Goal: Transaction & Acquisition: Purchase product/service

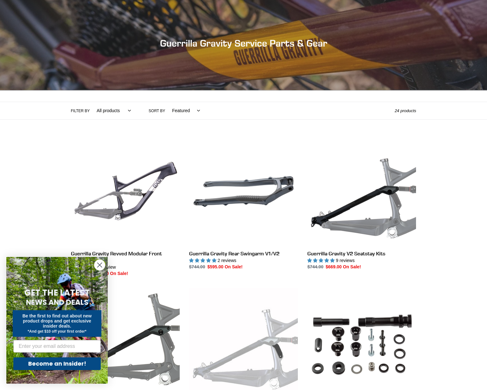
scroll to position [105, 0]
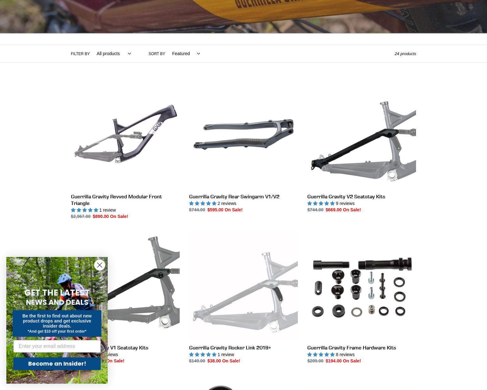
click at [98, 266] on circle "Close dialog" at bounding box center [99, 265] width 10 height 10
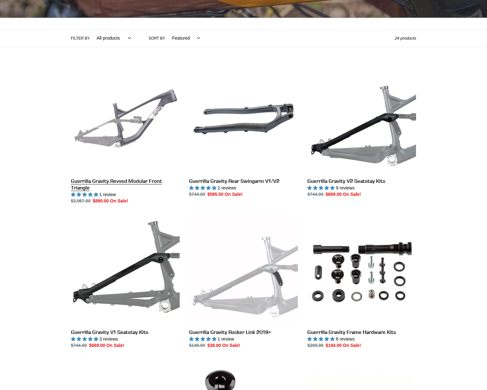
scroll to position [119, 0]
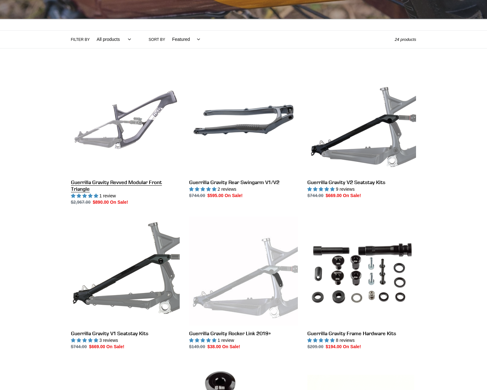
click at [135, 164] on link "Guerrilla Gravity Revved Modular Front Triangle" at bounding box center [125, 136] width 109 height 140
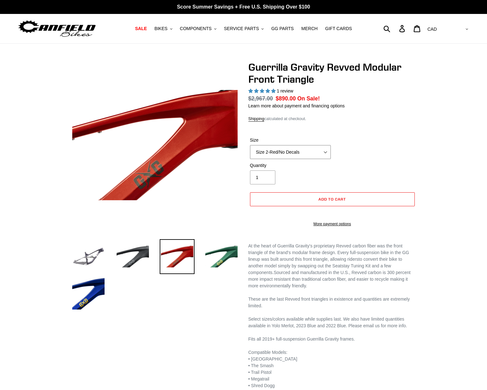
click at [293, 156] on select "Size 2-Gloss Black/No Decals Size 2-Black/Red Decals Size 2-Black/Silver Decals…" at bounding box center [290, 152] width 81 height 14
select select "highest-rating"
click at [138, 256] on img at bounding box center [132, 256] width 35 height 35
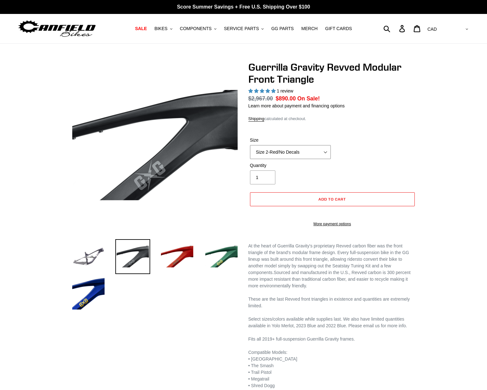
click at [286, 150] on select "Size 2-Gloss Black/No Decals Size 2-Black/Red Decals Size 2-Black/Silver Decals…" at bounding box center [290, 152] width 81 height 14
click at [92, 264] on img at bounding box center [88, 256] width 35 height 35
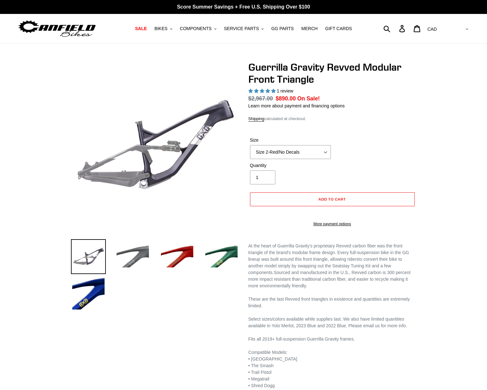
click at [140, 263] on img at bounding box center [132, 256] width 35 height 35
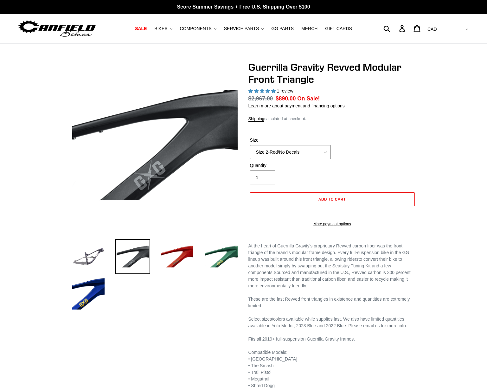
click at [309, 152] on select "Size 2-Gloss Black/No Decals Size 2-Black/Red Decals Size 2-Black/Silver Decals…" at bounding box center [290, 152] width 81 height 14
click at [186, 249] on img at bounding box center [177, 256] width 35 height 35
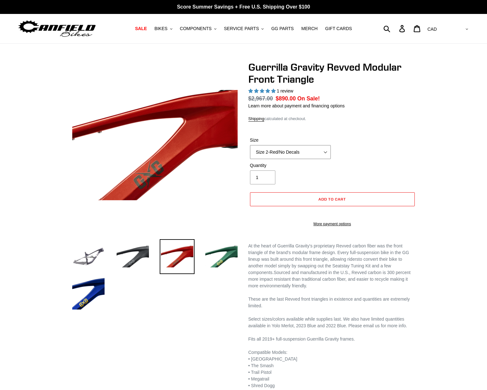
click at [291, 157] on select "Size 2-Gloss Black/No Decals Size 2-Black/Red Decals Size 2-Black/Silver Decals…" at bounding box center [290, 152] width 81 height 14
click at [213, 264] on img at bounding box center [221, 256] width 35 height 35
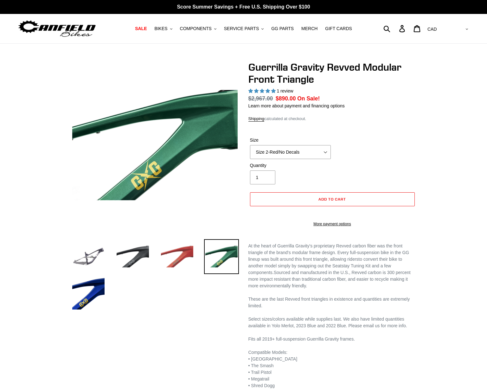
click at [180, 265] on img at bounding box center [177, 256] width 35 height 35
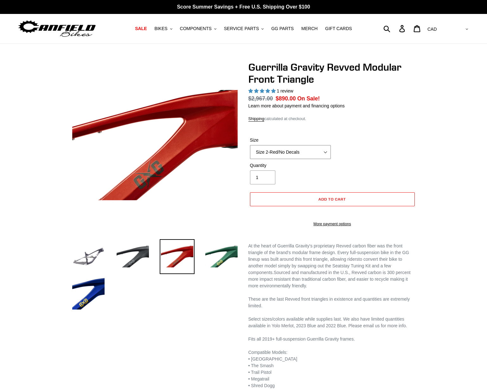
click at [302, 154] on select "Size 2-Gloss Black/No Decals Size 2-Black/Red Decals Size 2-Black/Silver Decals…" at bounding box center [290, 152] width 81 height 14
click at [219, 253] on img at bounding box center [221, 256] width 35 height 35
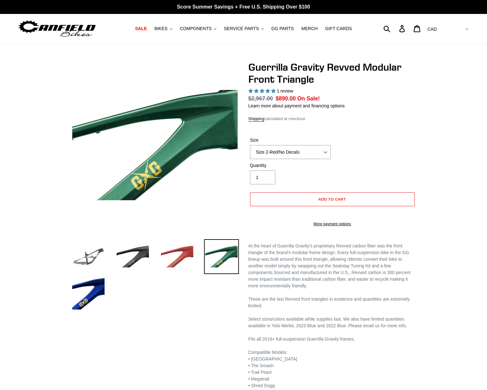
click at [189, 254] on img at bounding box center [177, 256] width 35 height 35
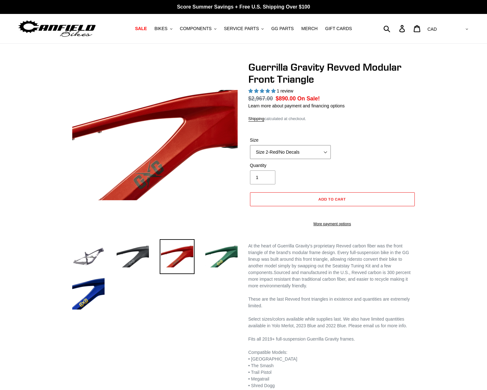
click at [282, 148] on select "Size 2-Gloss Black/No Decals Size 2-Black/Red Decals Size 2-Black/Silver Decals…" at bounding box center [290, 152] width 81 height 14
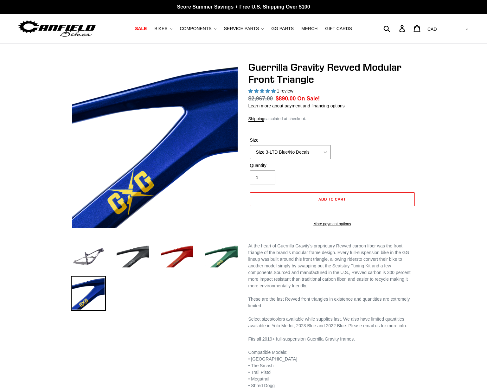
click at [305, 153] on select "Size 2-Gloss Black/No Decals Size 2-Black/Red Decals Size 2-Black/Silver Decals…" at bounding box center [290, 152] width 81 height 14
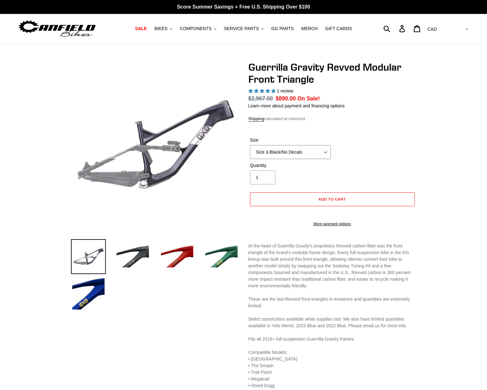
click at [313, 151] on select "Size 2-Gloss Black/No Decals Size 2-Black/Red Decals Size 2-Black/Silver Decals…" at bounding box center [290, 152] width 81 height 14
click at [301, 154] on select "Size 2-Gloss Black/No Decals Size 2-Black/Red Decals Size 2-Black/Silver Decals…" at bounding box center [290, 152] width 81 height 14
click at [288, 152] on select "Size 2-Gloss Black/No Decals Size 2-Black/Red Decals Size 2-Black/Silver Decals…" at bounding box center [290, 152] width 81 height 14
click at [299, 151] on select "Size 2-Gloss Black/No Decals Size 2-Black/Red Decals Size 2-Black/Silver Decals…" at bounding box center [290, 152] width 81 height 14
click at [304, 151] on select "Size 2-Gloss Black/No Decals Size 2-Black/Red Decals Size 2-Black/Silver Decals…" at bounding box center [290, 152] width 81 height 14
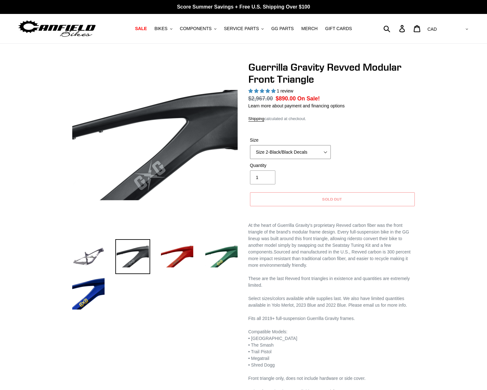
click at [273, 157] on select "Size 2-Gloss Black/No Decals Size 2-Black/Red Decals Size 2-Black/Silver Decals…" at bounding box center [290, 152] width 81 height 14
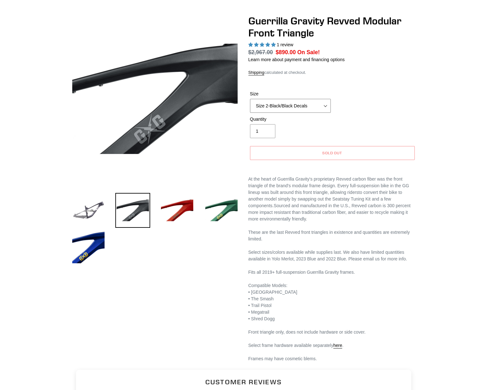
scroll to position [45, 0]
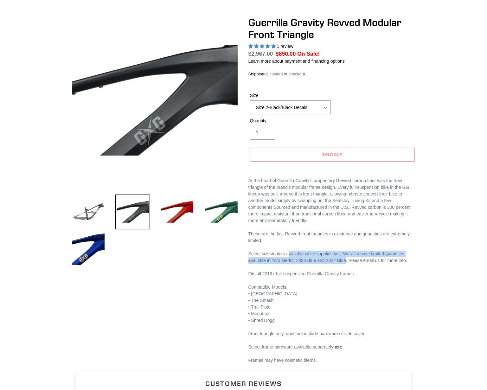
drag, startPoint x: 291, startPoint y: 256, endPoint x: 350, endPoint y: 260, distance: 58.5
click at [350, 260] on div "Select sizes/colors available while supplies last. We also have limited quantit…" at bounding box center [332, 257] width 168 height 13
click at [310, 263] on div "Select sizes/colors available while supplies last. We also have limited quantit…" at bounding box center [332, 257] width 168 height 13
click at [296, 263] on div "Select sizes/colors available while supplies last. We also have limited quantit…" at bounding box center [332, 257] width 168 height 13
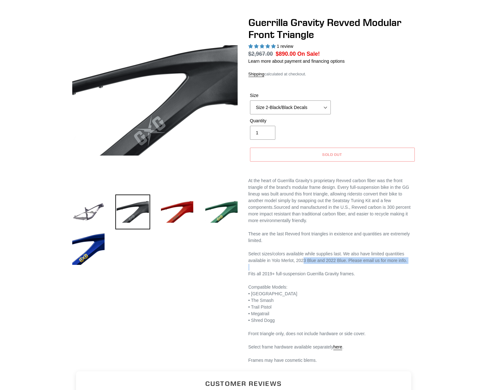
drag, startPoint x: 306, startPoint y: 263, endPoint x: 401, endPoint y: 266, distance: 95.7
click at [401, 266] on div "These are the last Revved front triangles in existence and quantities are extre…" at bounding box center [332, 277] width 168 height 106
click at [401, 266] on div at bounding box center [332, 267] width 168 height 7
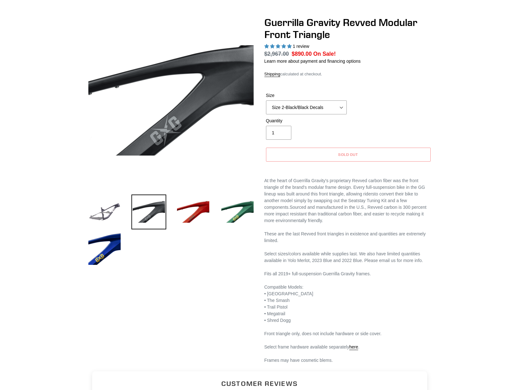
scroll to position [0, 0]
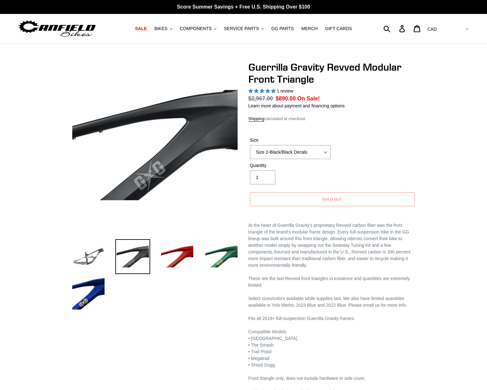
click at [408, 26] on div "Submit Search Log in Cart 0 items Currency AED AFN ALL AMD ANG AUD AWG AZN BAM …" at bounding box center [412, 29] width 113 height 14
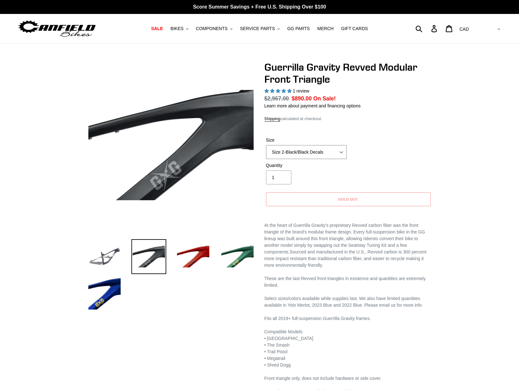
click at [314, 150] on select "Size 2-Gloss Black/No Decals Size 2-Black/Red Decals Size 2-Black/Silver Decals…" at bounding box center [306, 152] width 81 height 14
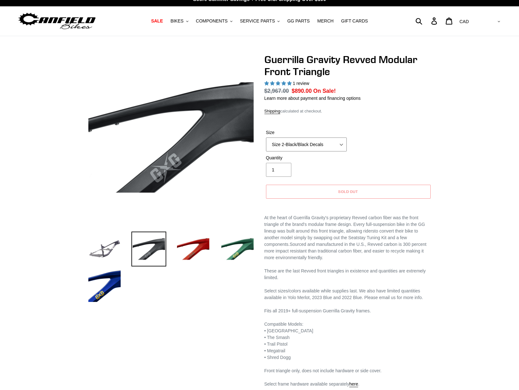
scroll to position [9, 0]
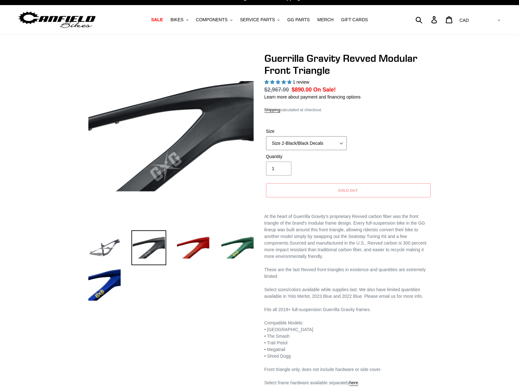
click at [325, 148] on select "Size 2-Gloss Black/No Decals Size 2-Black/Red Decals Size 2-Black/Silver Decals…" at bounding box center [306, 143] width 81 height 14
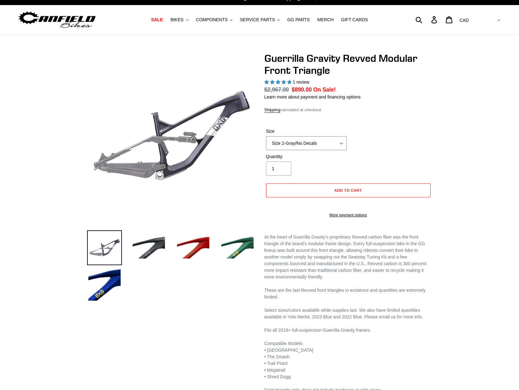
click at [329, 143] on select "Size 2-Gloss Black/No Decals Size 2-Black/Red Decals Size 2-Black/Silver Decals…" at bounding box center [306, 143] width 81 height 14
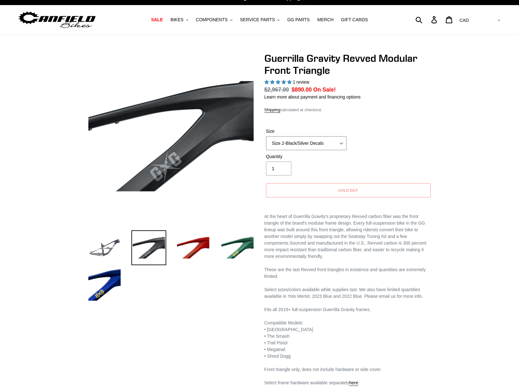
click at [322, 142] on select "Size 2-Gloss Black/No Decals Size 2-Black/Red Decals Size 2-Black/Silver Decals…" at bounding box center [306, 143] width 81 height 14
click at [321, 142] on select "Size 2-Gloss Black/No Decals Size 2-Black/Red Decals Size 2-Black/Silver Decals…" at bounding box center [306, 143] width 81 height 14
click at [325, 146] on select "Size 2-Gloss Black/No Decals Size 2-Black/Red Decals Size 2-Black/Silver Decals…" at bounding box center [306, 143] width 81 height 14
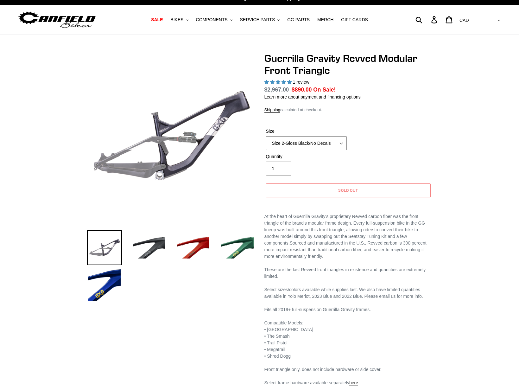
click at [324, 145] on select "Size 2-Gloss Black/No Decals Size 2-Black/Red Decals Size 2-Black/Silver Decals…" at bounding box center [306, 143] width 81 height 14
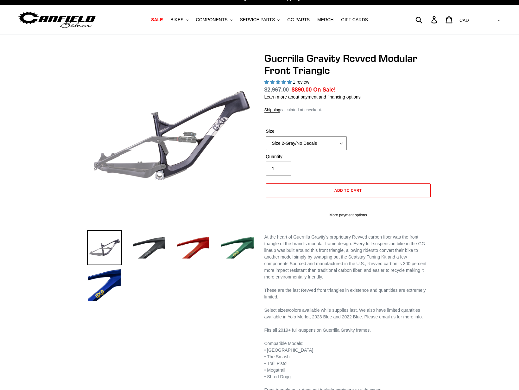
click at [319, 145] on select "Size 2-Gloss Black/No Decals Size 2-Black/Red Decals Size 2-Black/Silver Decals…" at bounding box center [306, 143] width 81 height 14
click at [315, 148] on select "Size 2-Gloss Black/No Decals Size 2-Black/Red Decals Size 2-Black/Silver Decals…" at bounding box center [306, 143] width 81 height 14
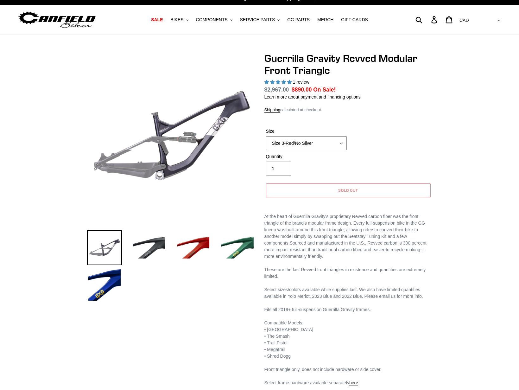
click at [322, 143] on select "Size 2-Gloss Black/No Decals Size 2-Black/Red Decals Size 2-Black/Silver Decals…" at bounding box center [306, 143] width 81 height 14
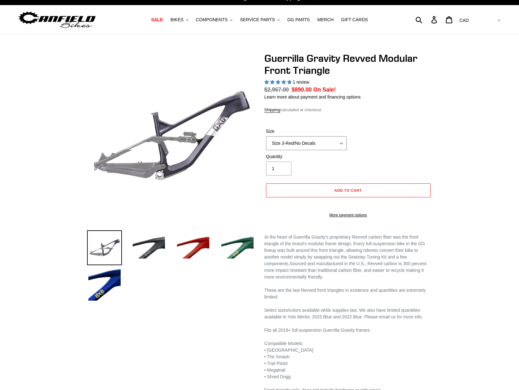
click at [326, 143] on select "Size 2-Gloss Black/No Decals Size 2-Black/Red Decals Size 2-Black/Silver Decals…" at bounding box center [306, 143] width 81 height 14
select select "Size 2-Flat Black/No Decals"
click at [319, 142] on select "Size 2-Gloss Black/No Decals Size 2-Black/Red Decals Size 2-Black/Silver Decals…" at bounding box center [306, 143] width 81 height 14
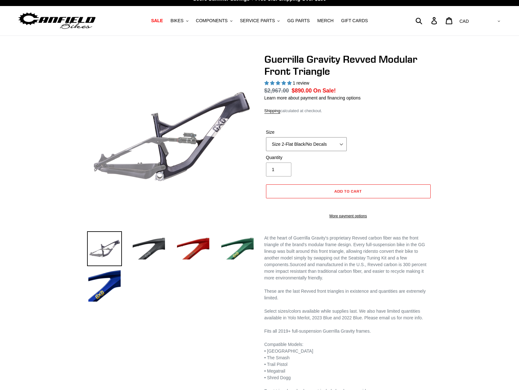
scroll to position [8, 0]
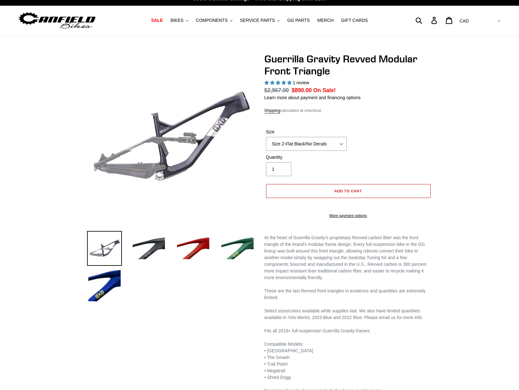
click at [359, 193] on button "Add to cart" at bounding box center [348, 191] width 165 height 14
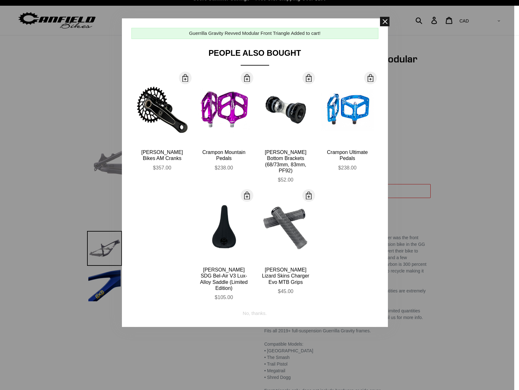
click at [386, 24] on span at bounding box center [385, 22] width 10 height 10
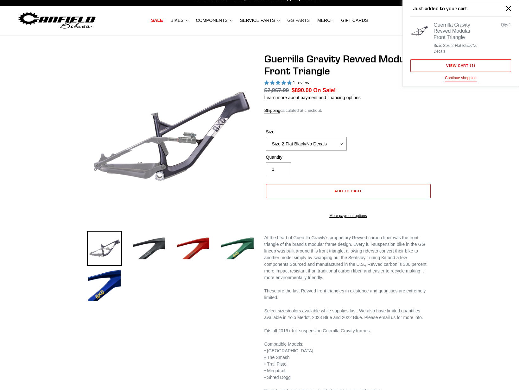
click at [292, 21] on span "GG PARTS" at bounding box center [298, 20] width 22 height 5
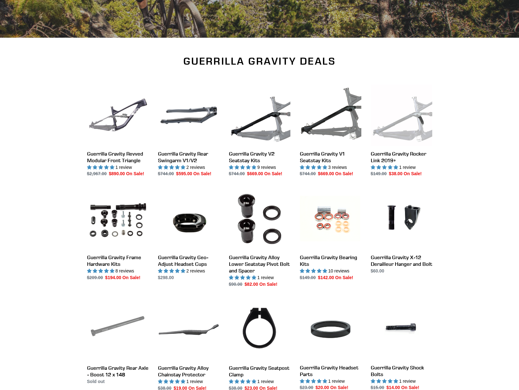
scroll to position [155, 0]
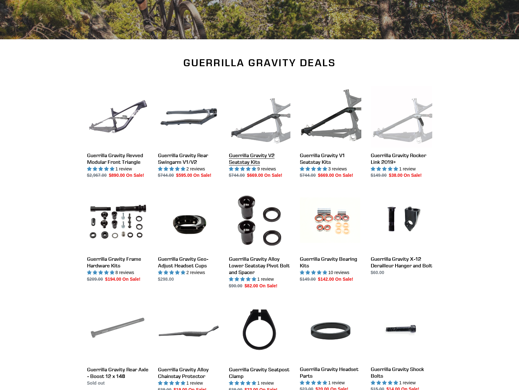
click at [258, 160] on link "Guerrilla Gravity V2 Seatstay Kits" at bounding box center [259, 132] width 61 height 93
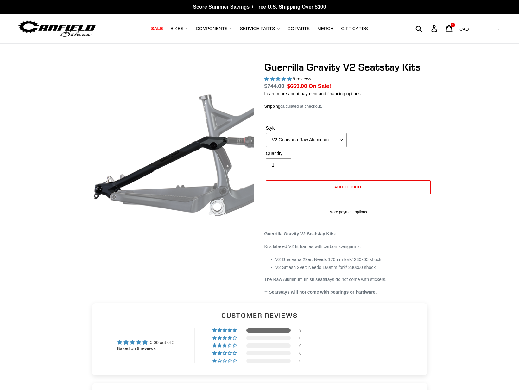
select select "highest-rating"
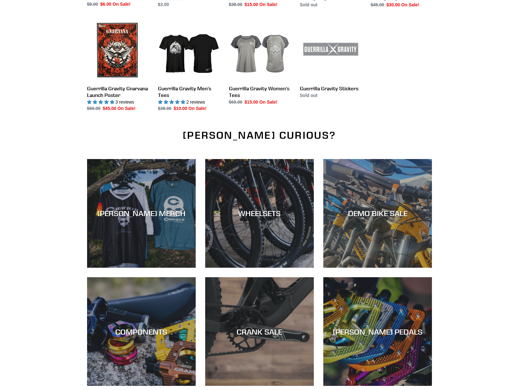
scroll to position [654, 0]
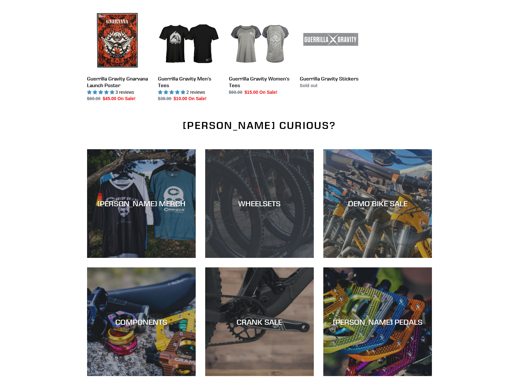
click at [292, 258] on div "WHEELSETS" at bounding box center [259, 258] width 109 height 0
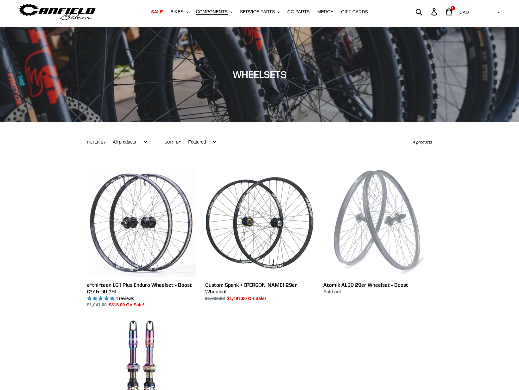
scroll to position [17, 0]
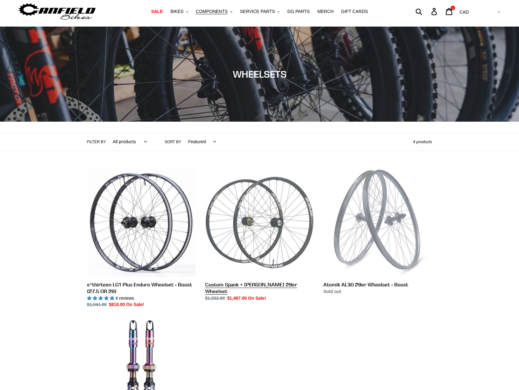
click at [248, 220] on link "Custom Spank + Hadley DH 29er Wheelset" at bounding box center [259, 234] width 109 height 133
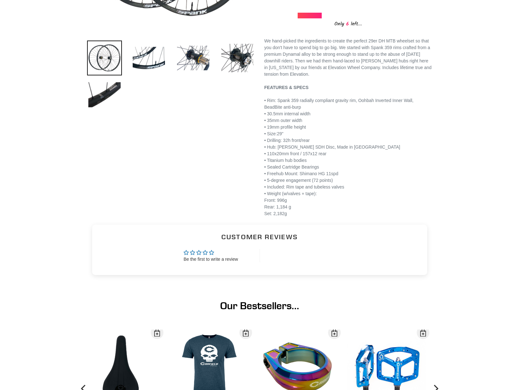
scroll to position [274, 0]
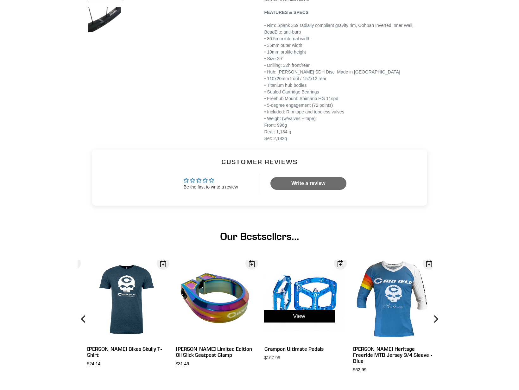
click at [309, 310] on div "View" at bounding box center [299, 316] width 89 height 112
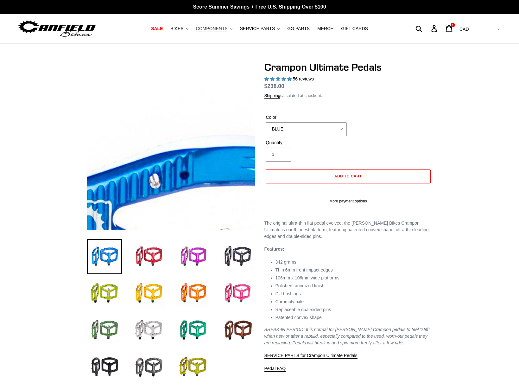
select select "highest-rating"
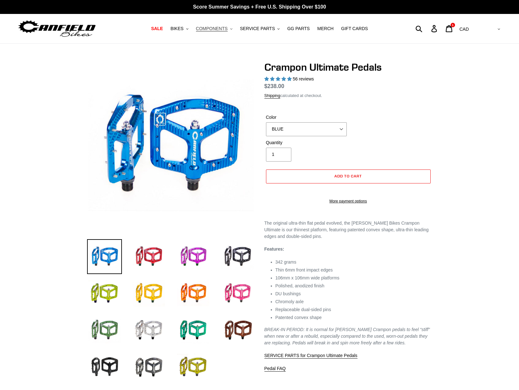
click at [207, 28] on span "COMPONENTS" at bounding box center [212, 28] width 32 height 5
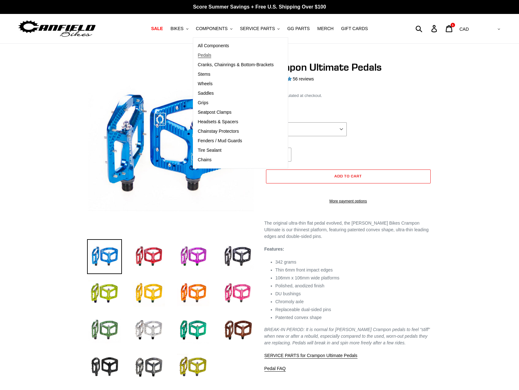
click at [210, 55] on span "Pedals" at bounding box center [205, 55] width 14 height 5
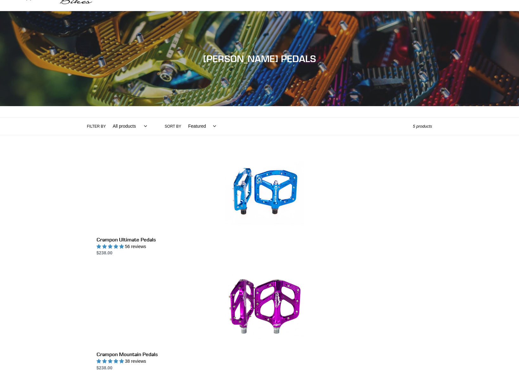
scroll to position [67, 0]
